Goal: Information Seeking & Learning: Learn about a topic

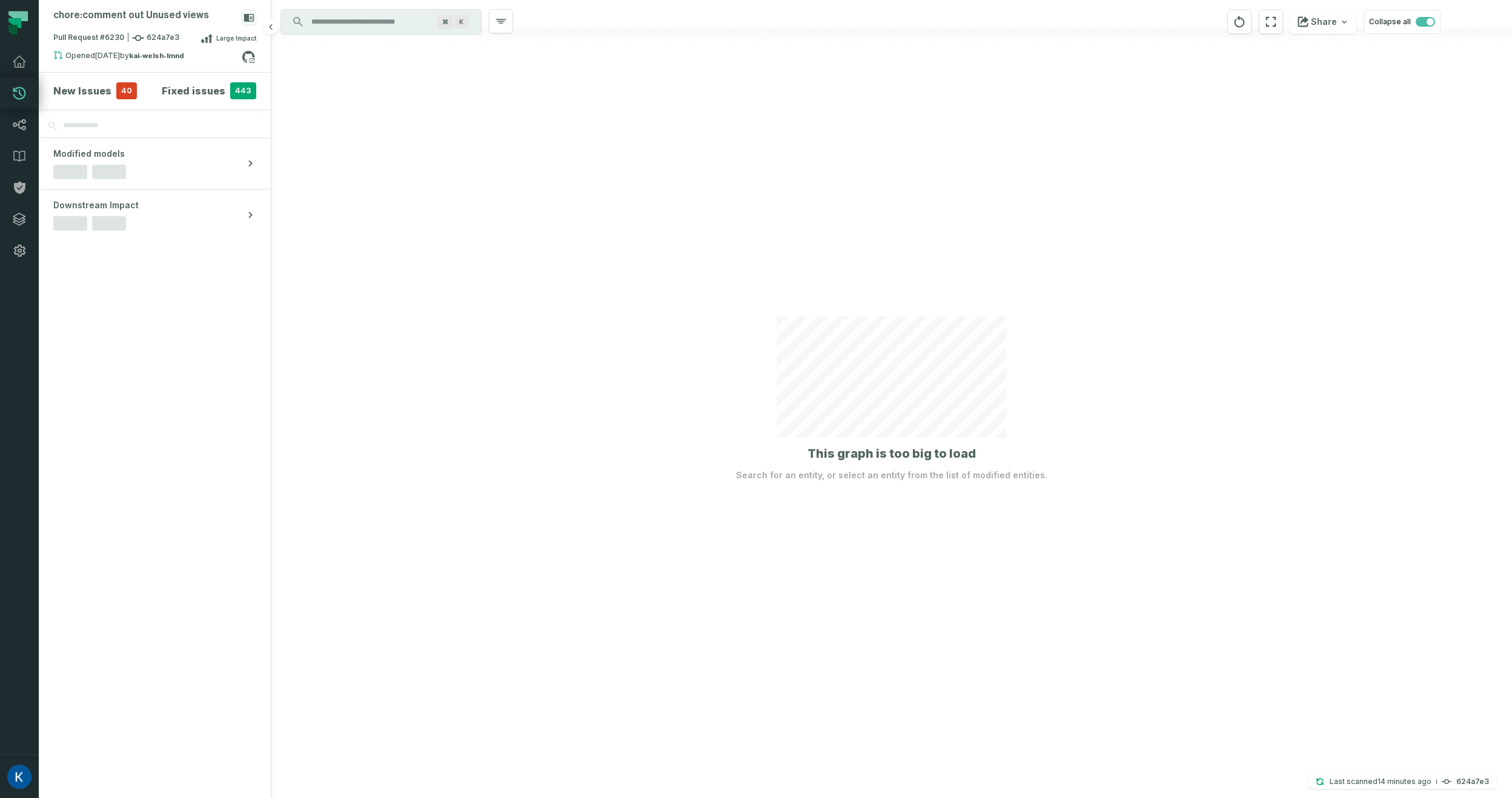
click at [101, 94] on h4 "New Issues" at bounding box center [83, 90] width 58 height 14
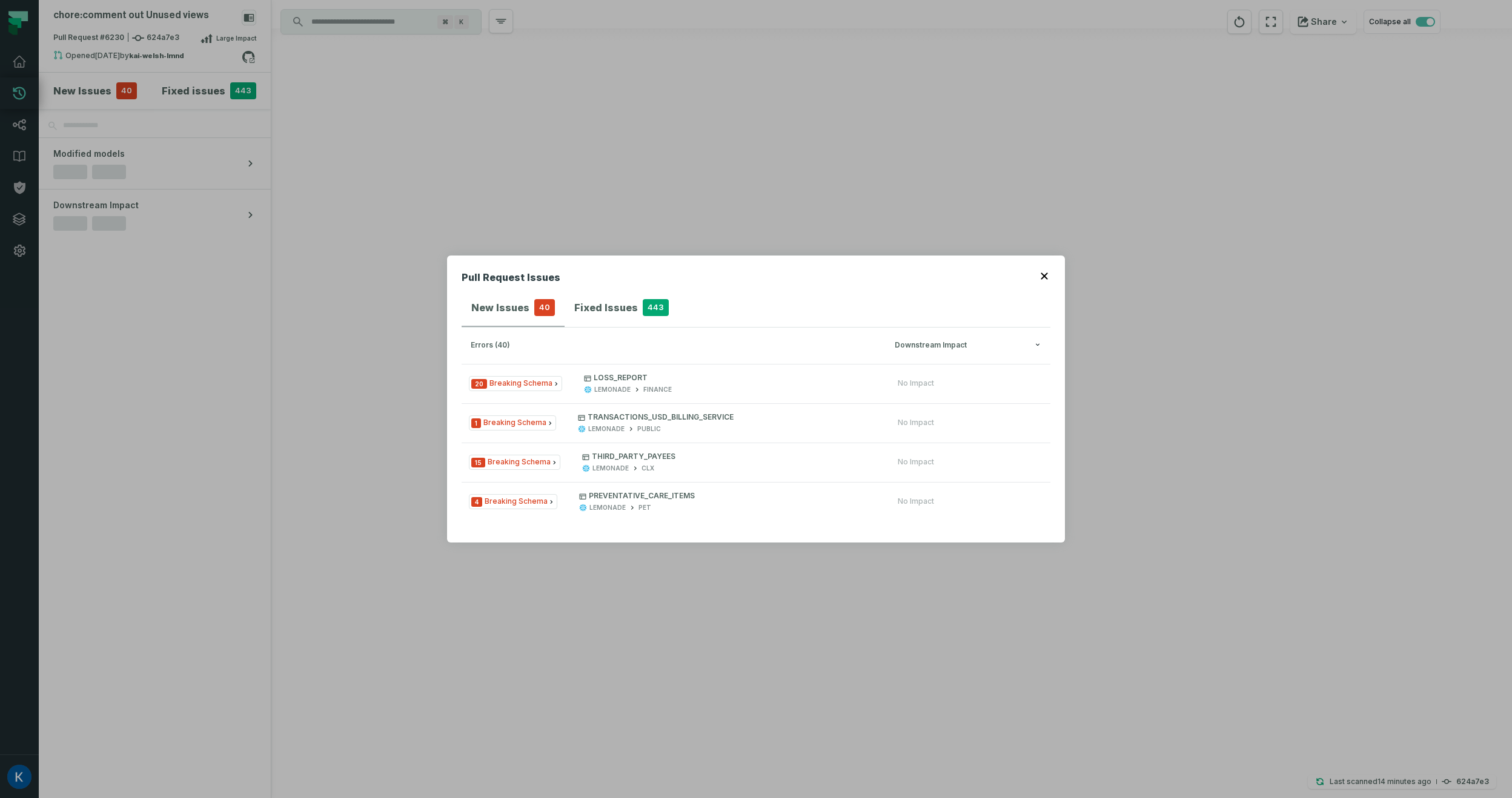
click at [630, 315] on button "Fixed Issues 443" at bounding box center [621, 307] width 114 height 36
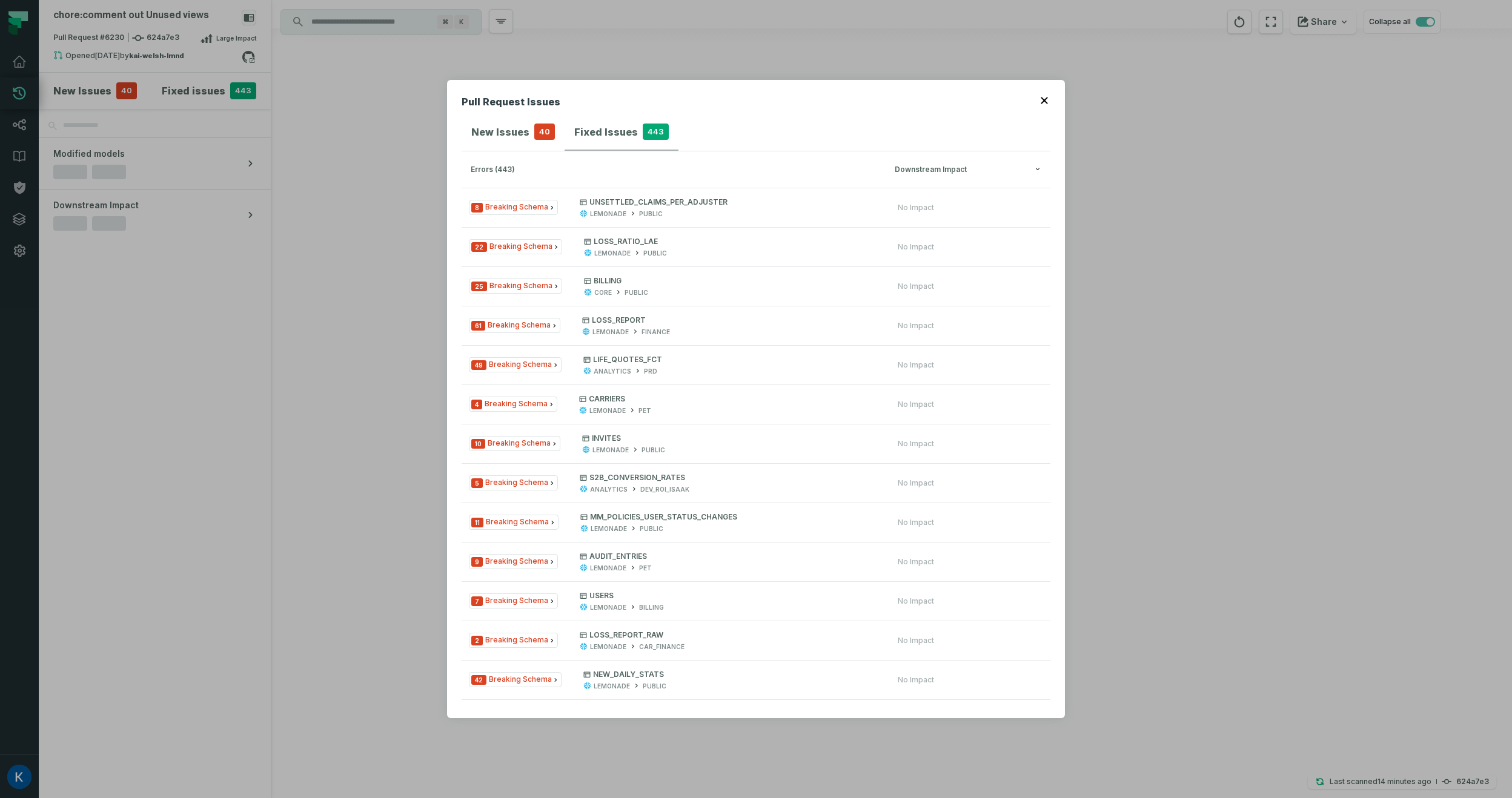
click at [530, 134] on div "New Issues 40" at bounding box center [513, 132] width 83 height 17
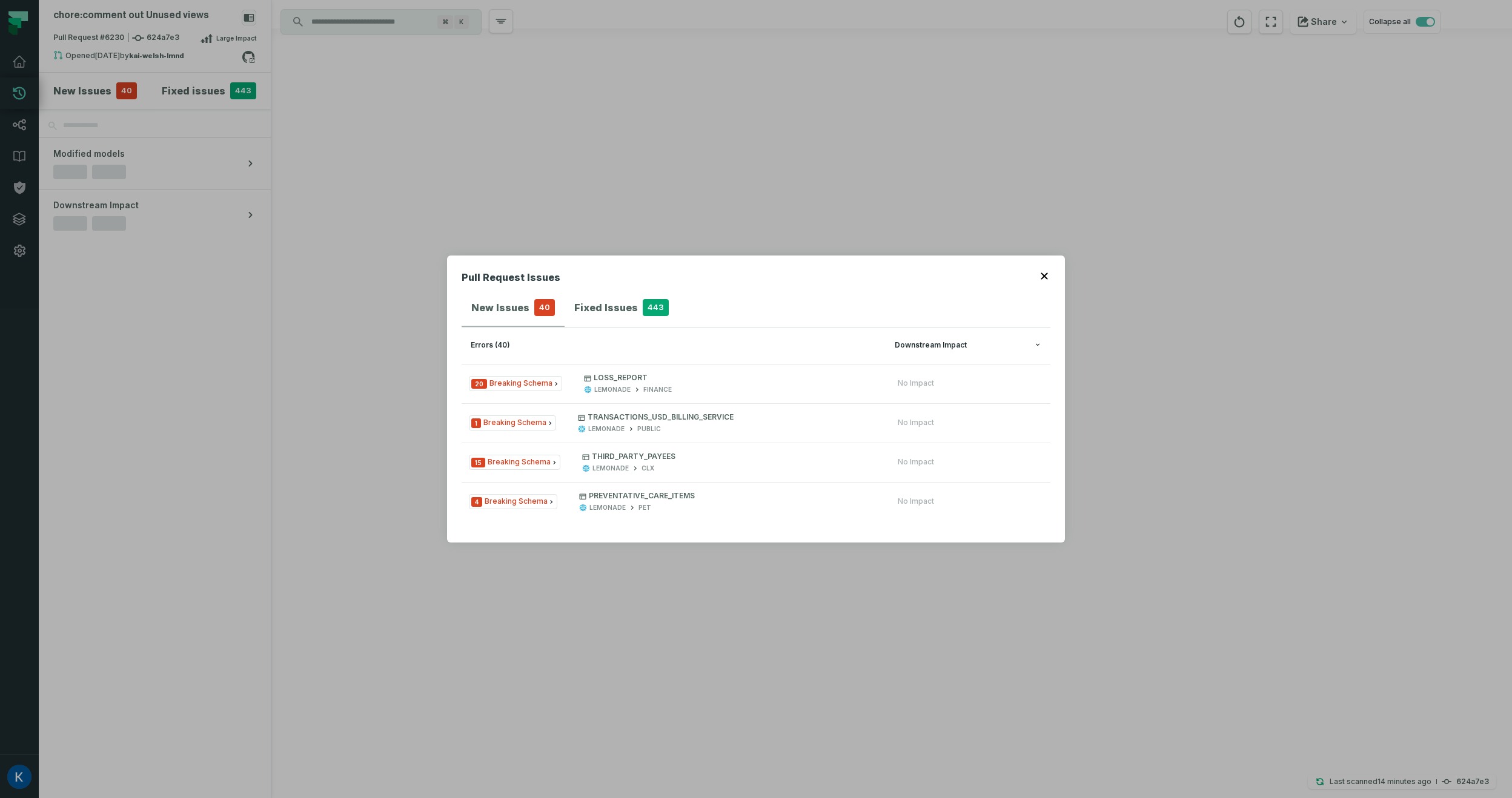
click at [993, 340] on h3 "errors (40) Downstream Impact" at bounding box center [756, 346] width 589 height 36
click at [1039, 272] on header "Pull Request Issues" at bounding box center [756, 280] width 589 height 20
click at [1043, 273] on icon "button" at bounding box center [1044, 276] width 7 height 7
